Goal: Information Seeking & Learning: Learn about a topic

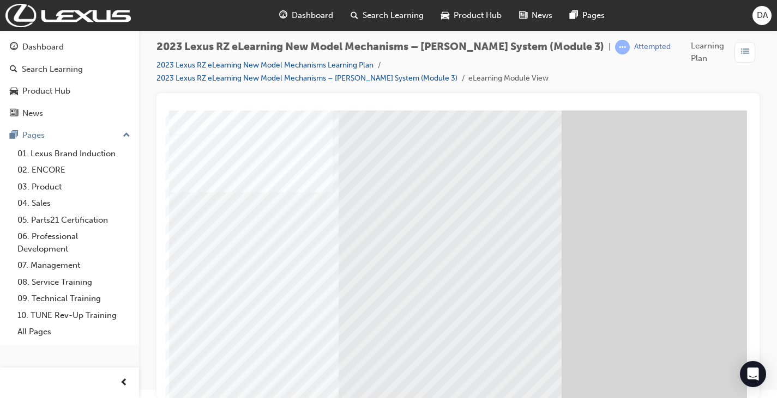
scroll to position [145, 0]
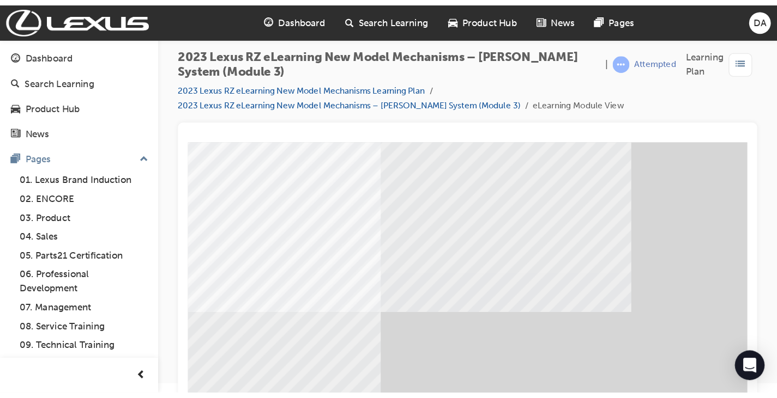
scroll to position [0, 0]
